Goal: Information Seeking & Learning: Learn about a topic

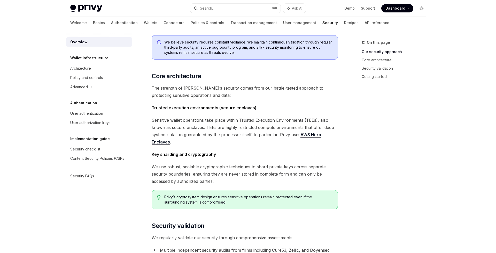
scroll to position [150, 0]
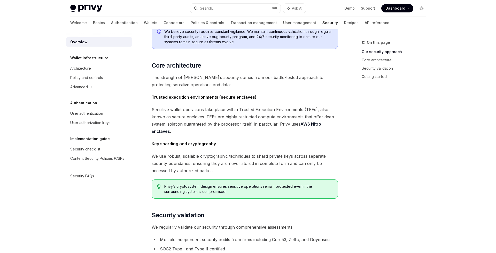
click at [325, 138] on div "The security of your users’ data and digital assets is our top priority at Priv…" at bounding box center [245, 139] width 186 height 464
click at [309, 124] on link "AWS Nitro Enclaves" at bounding box center [237, 127] width 170 height 13
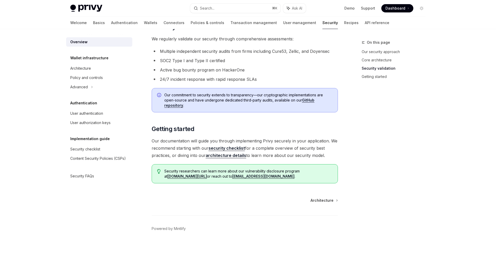
scroll to position [345, 0]
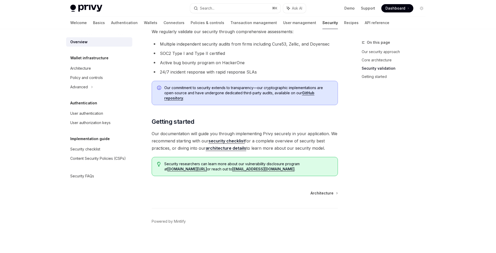
click at [237, 148] on link "architecture details" at bounding box center [226, 147] width 41 height 5
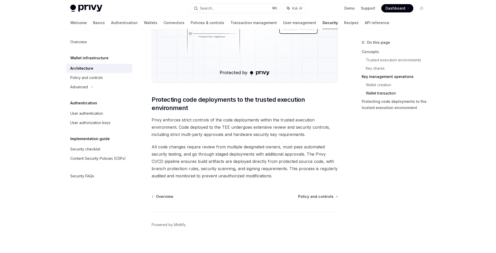
scroll to position [1051, 0]
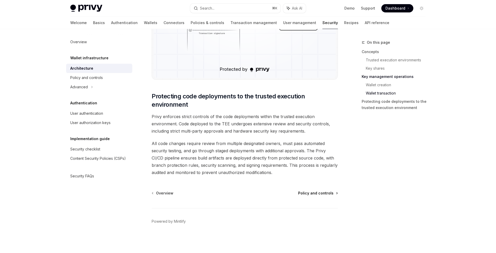
click at [312, 193] on span "Policy and controls" at bounding box center [315, 192] width 35 height 5
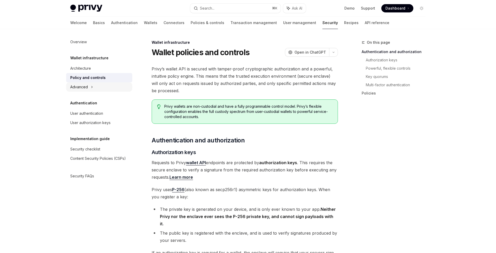
click at [88, 84] on div "Advanced" at bounding box center [99, 86] width 66 height 9
type textarea "*"
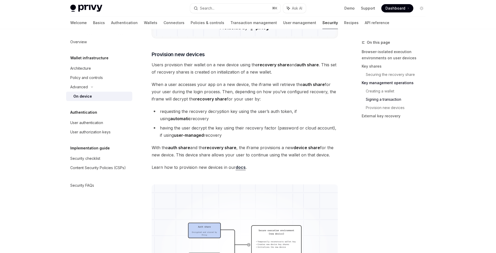
scroll to position [1412, 0]
